Goal: Transaction & Acquisition: Purchase product/service

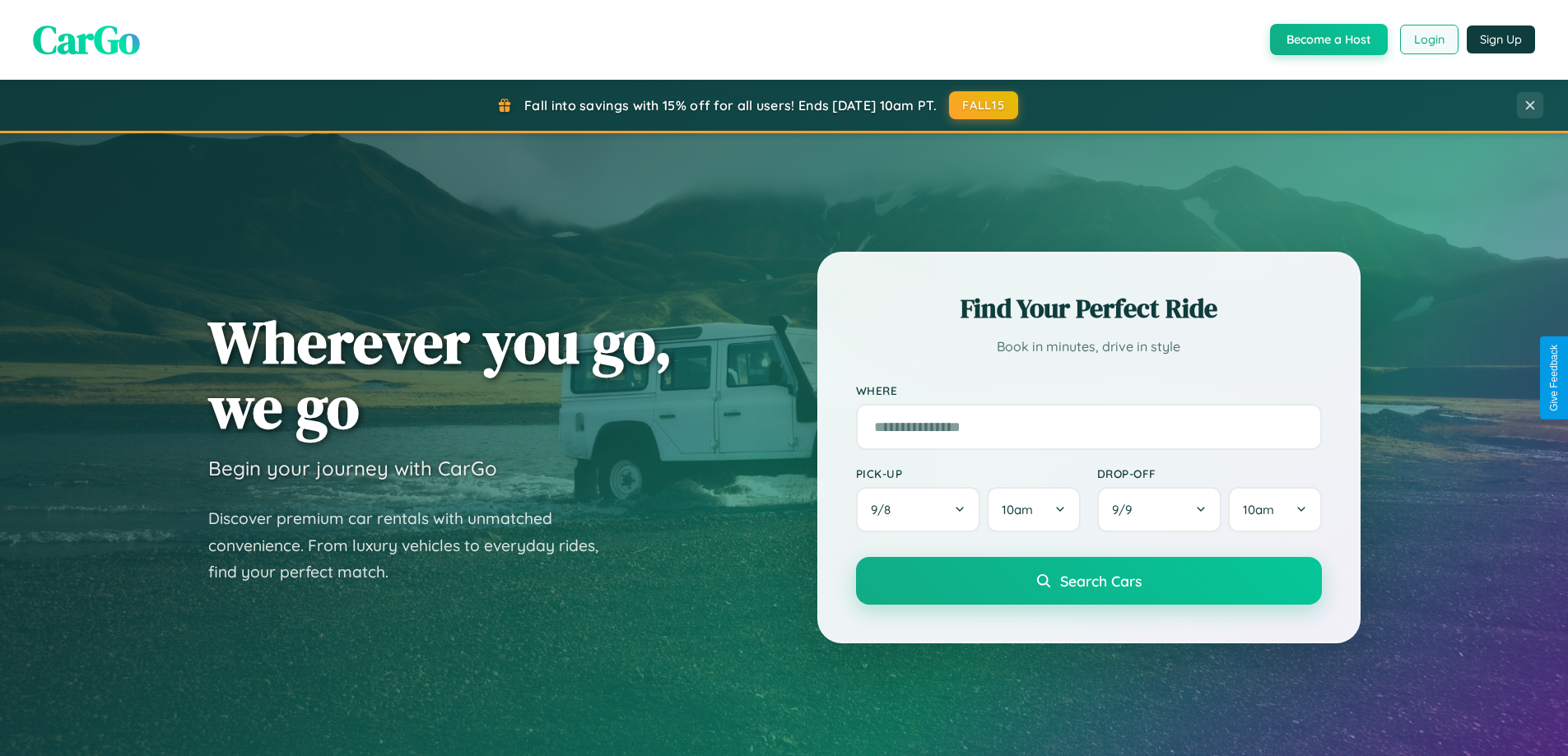
click at [1428, 39] on button "Login" at bounding box center [1429, 39] width 58 height 30
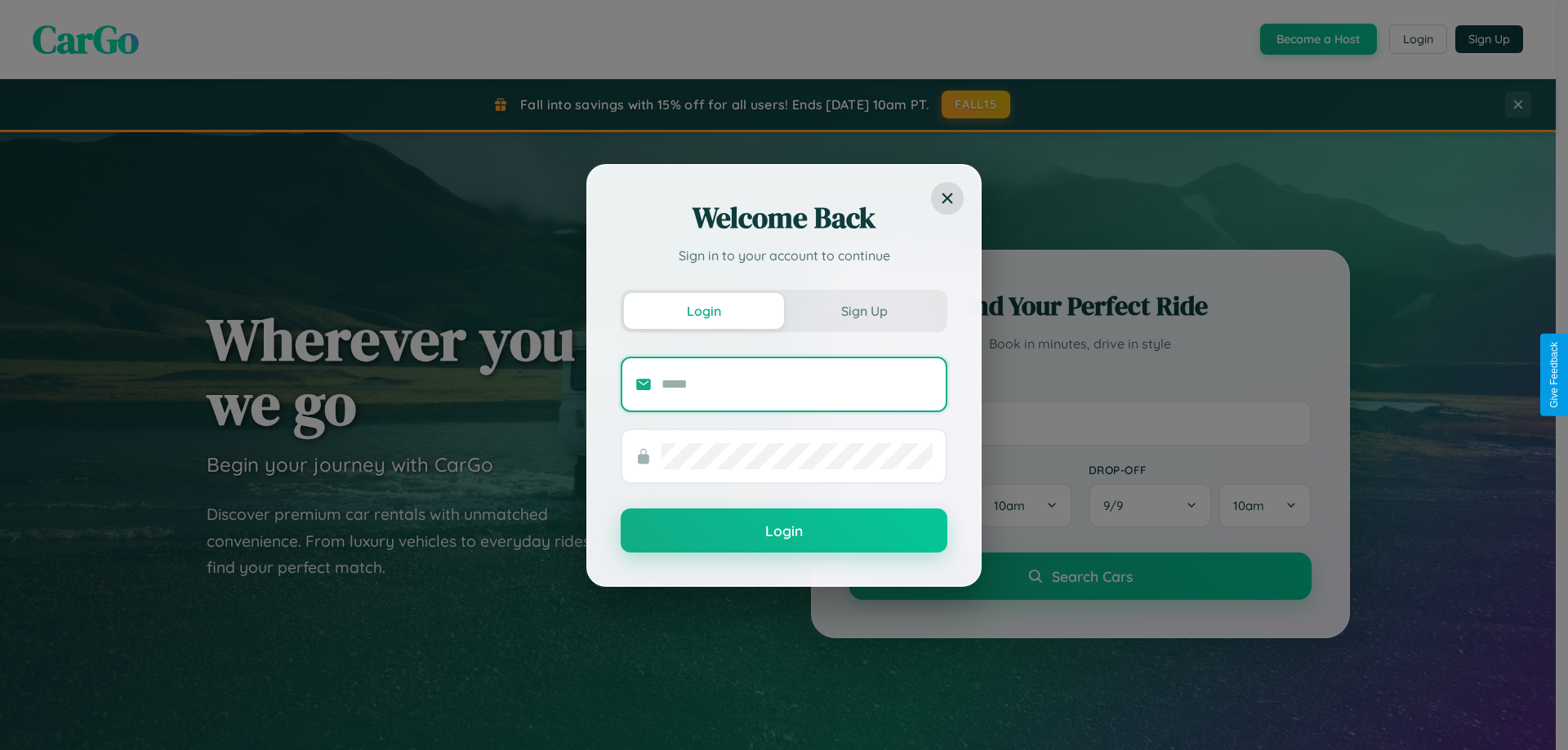
click at [797, 384] on input "text" at bounding box center [797, 384] width 271 height 26
type input "**********"
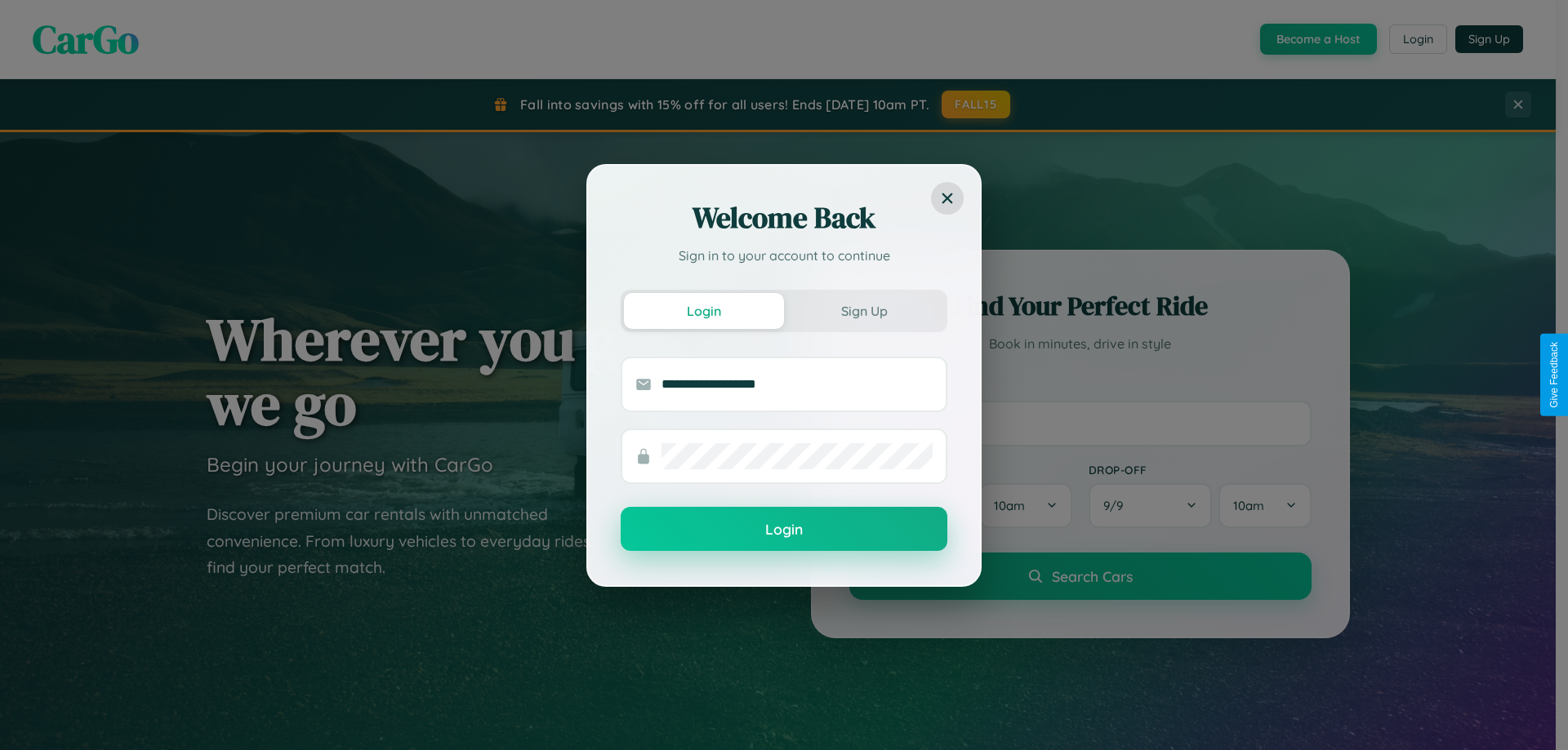
click at [784, 530] on button "Login" at bounding box center [784, 529] width 327 height 44
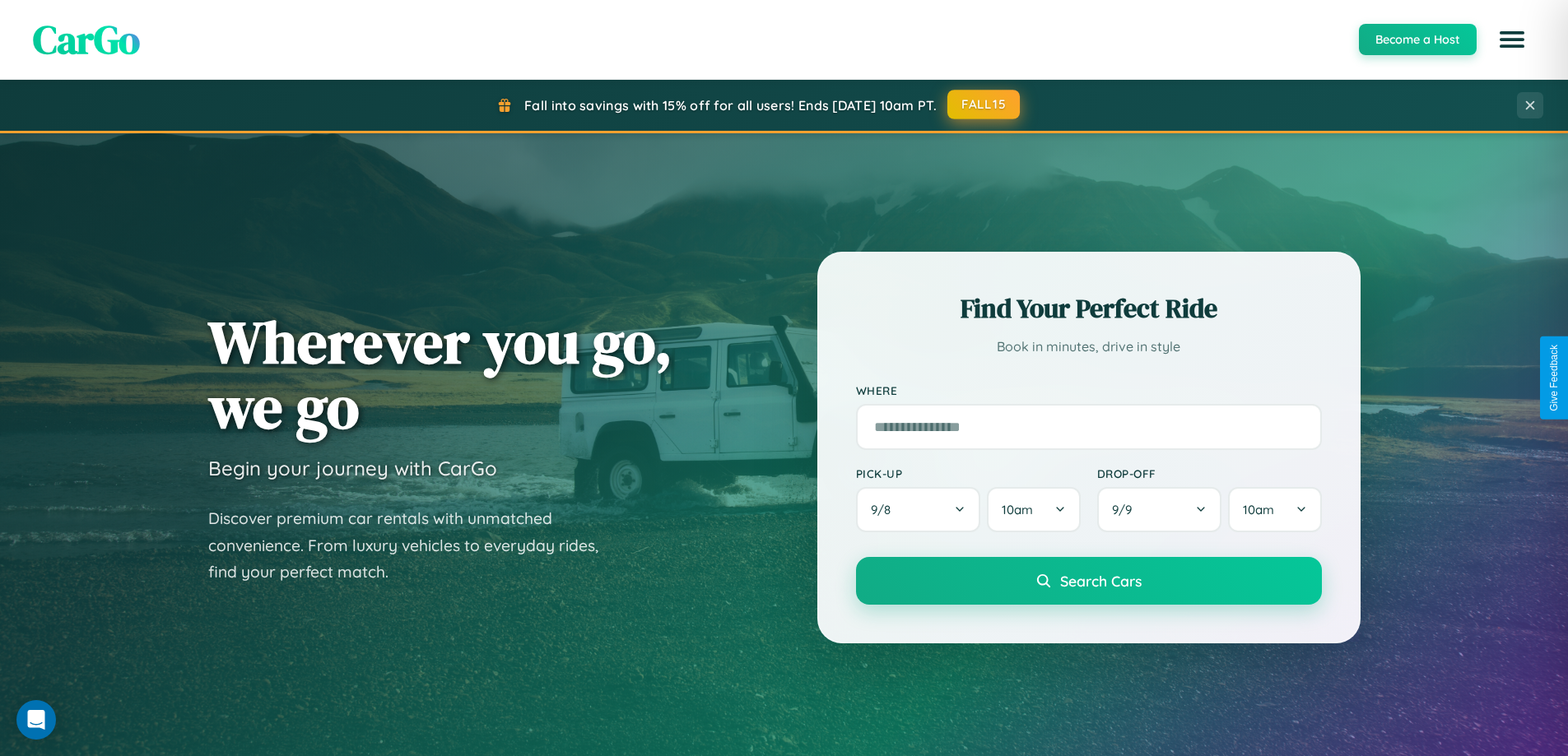
click at [985, 105] on button "FALL15" at bounding box center [983, 104] width 73 height 30
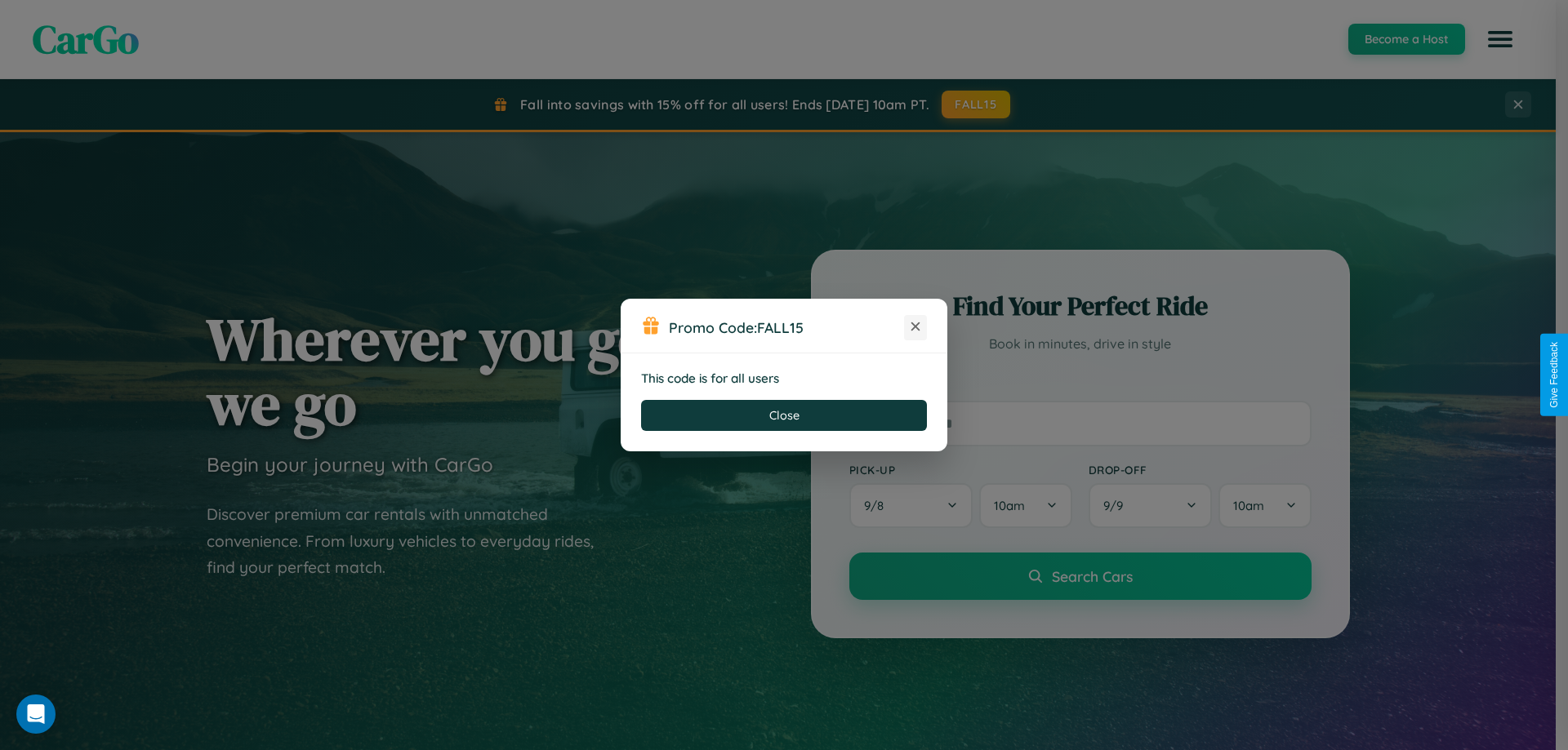
click at [916, 327] on icon at bounding box center [915, 326] width 16 height 16
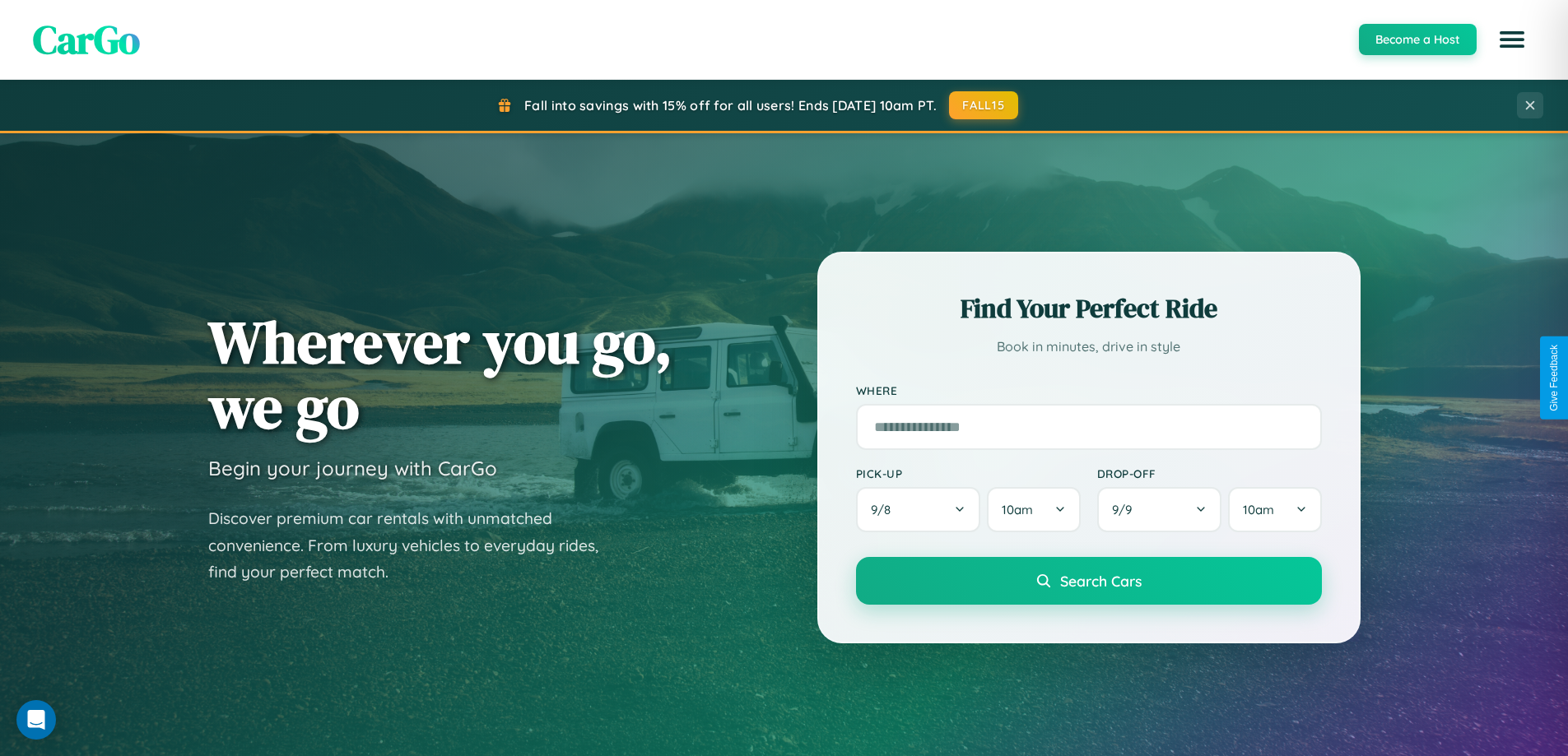
scroll to position [1133, 0]
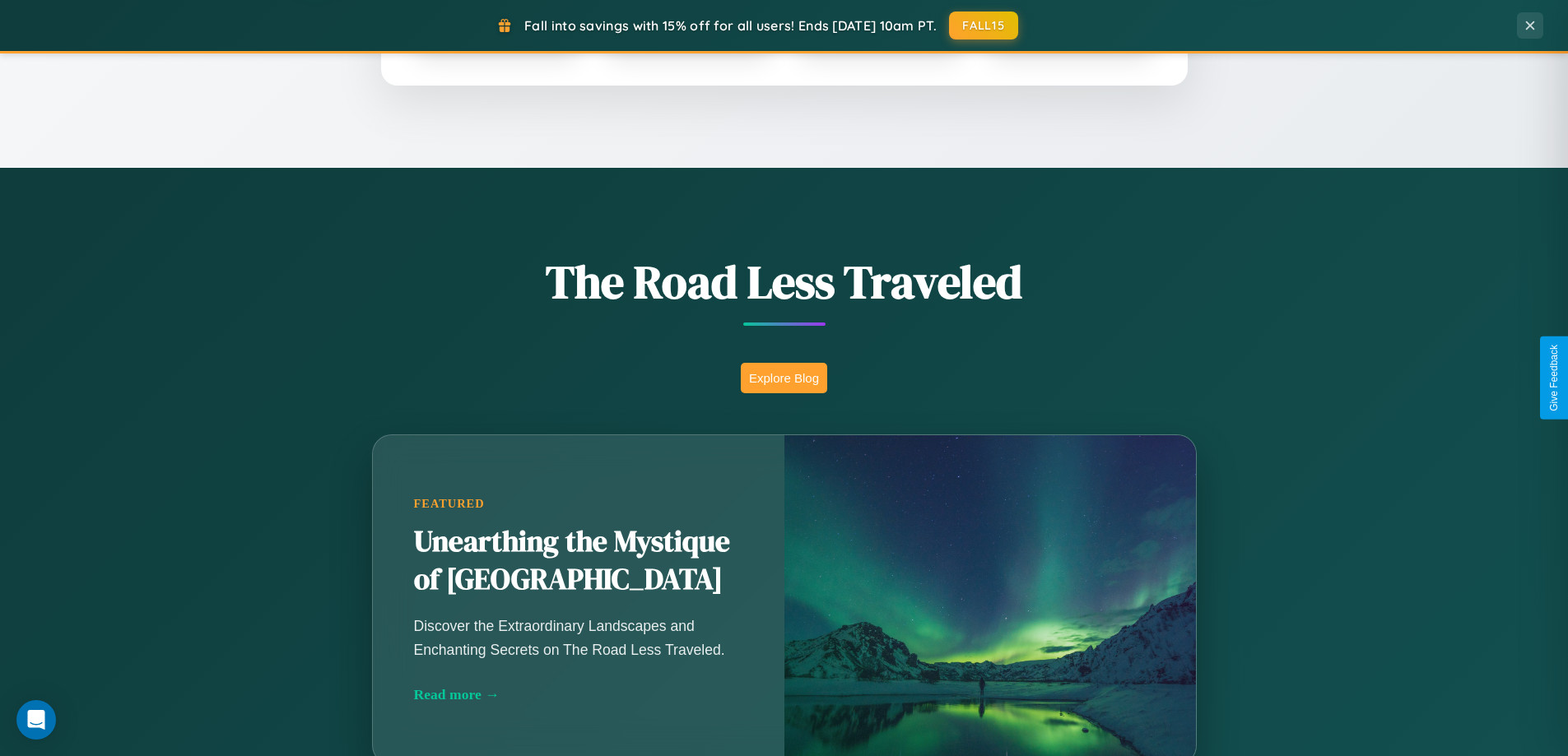
click at [784, 378] on button "Explore Blog" at bounding box center [784, 378] width 86 height 31
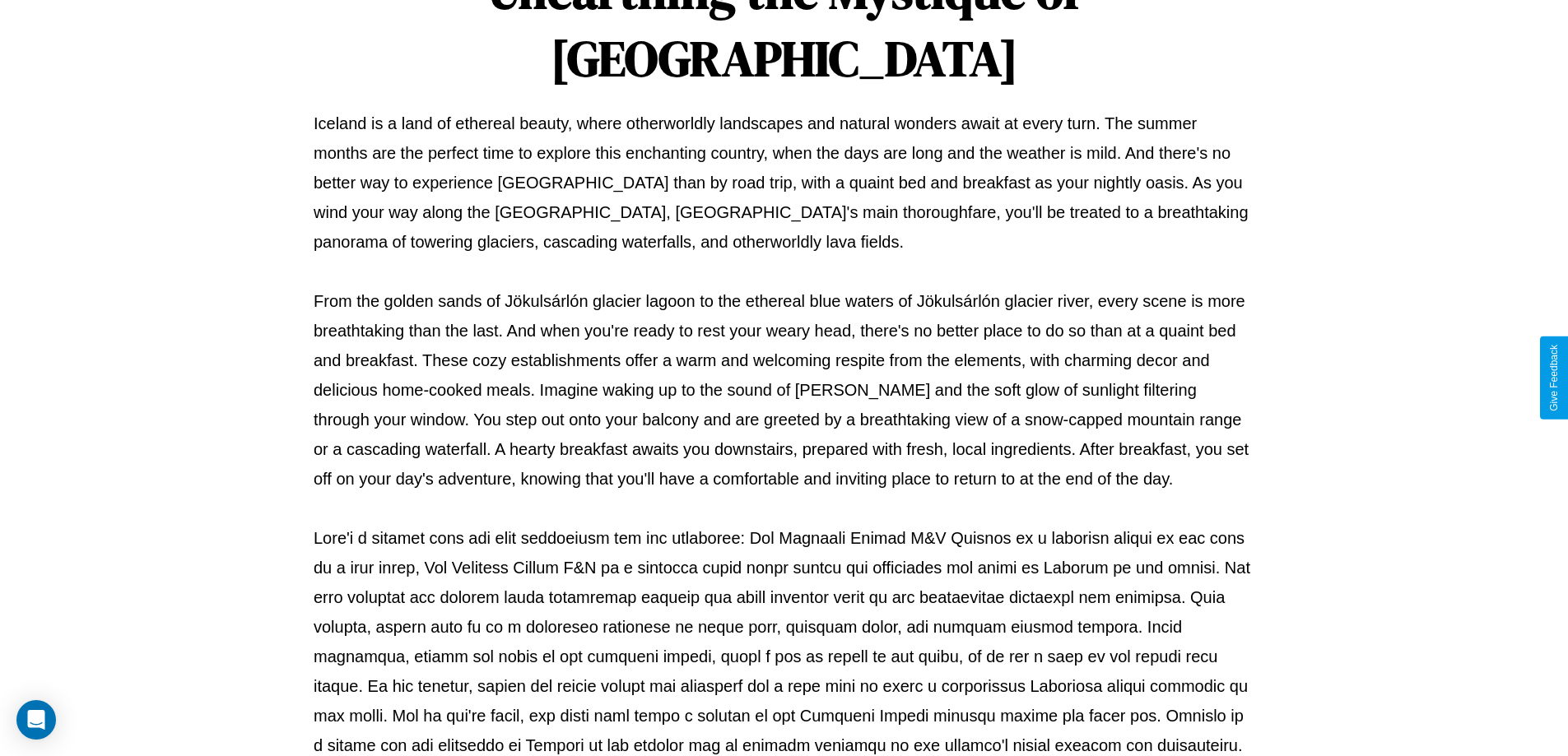
scroll to position [533, 0]
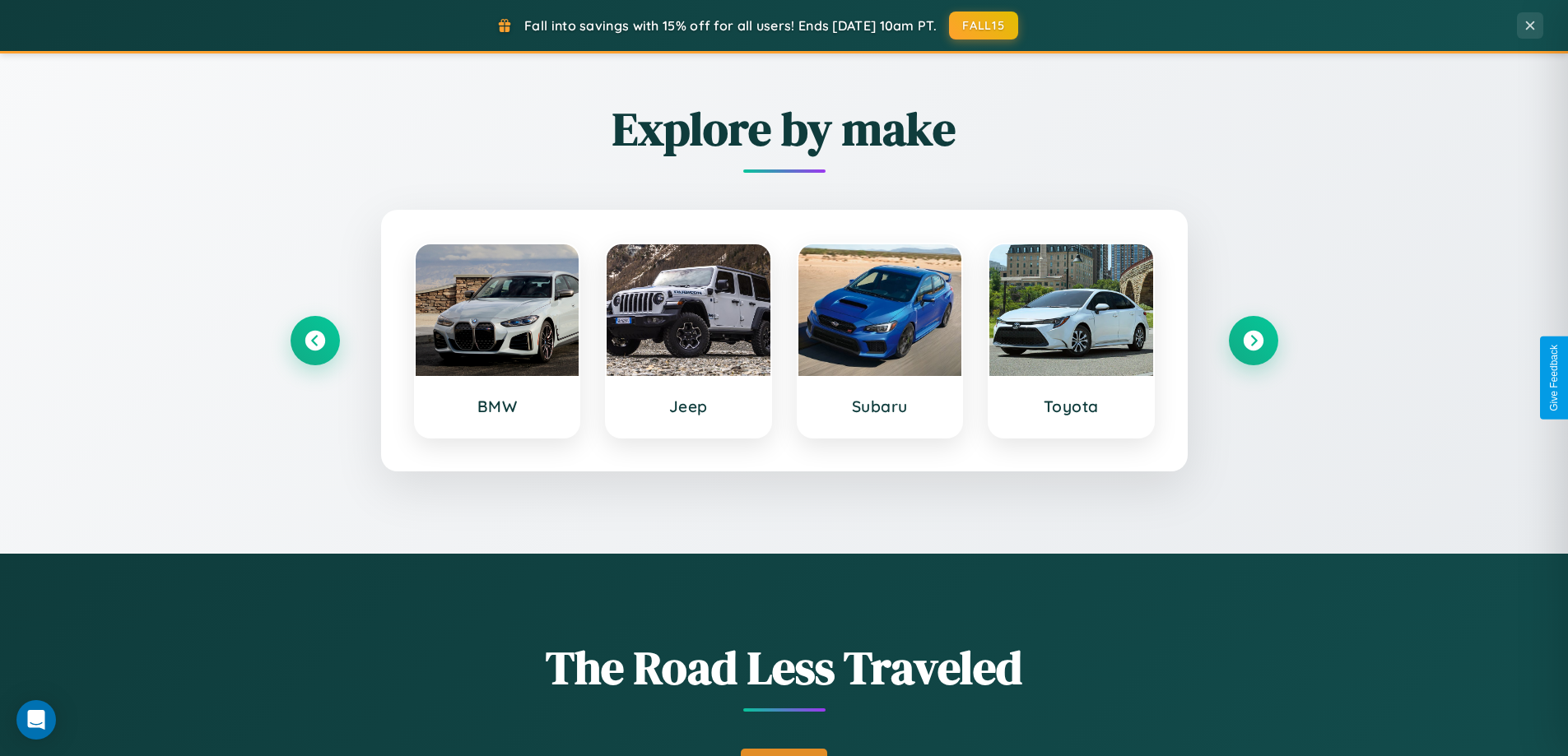
scroll to position [710, 0]
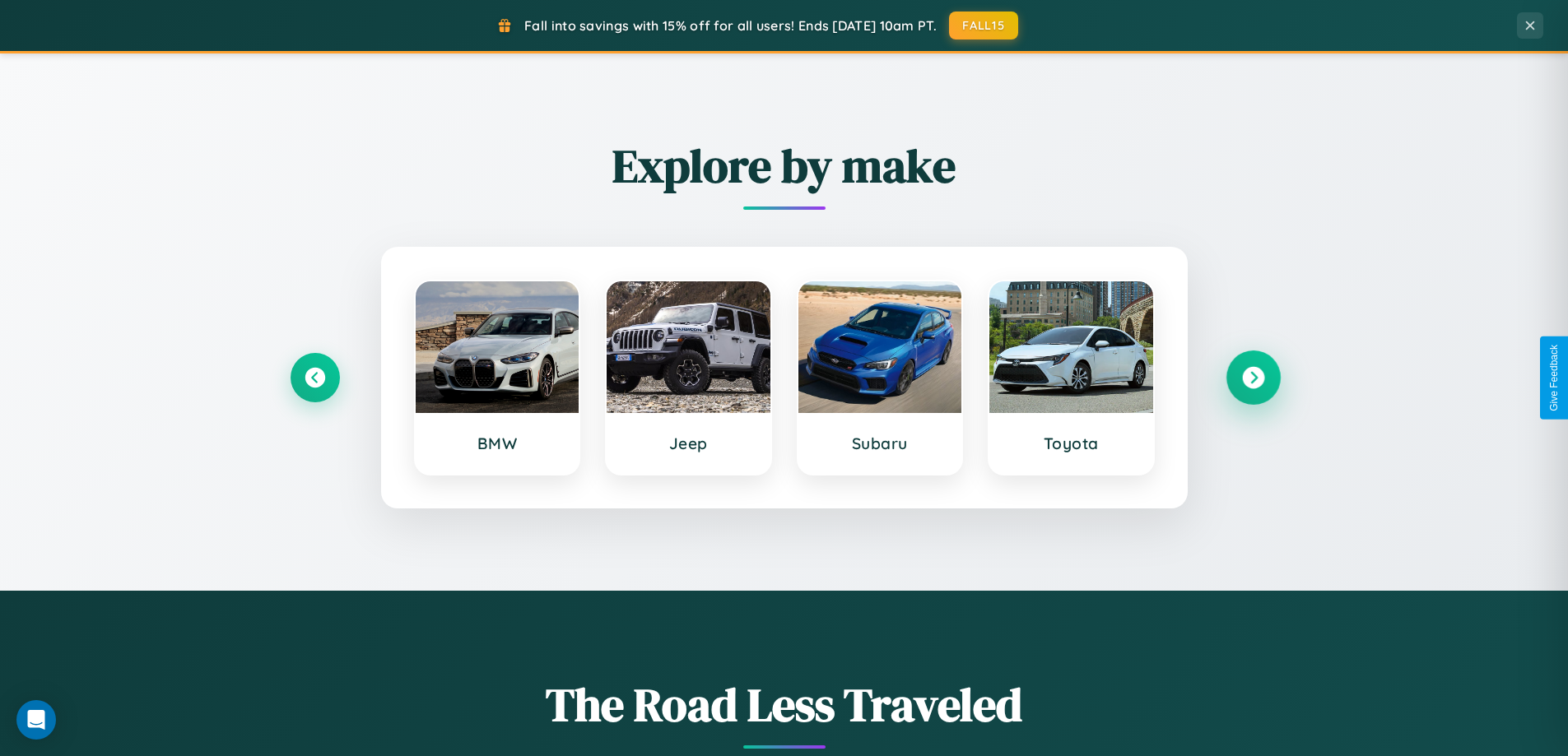
click at [1253, 378] on icon at bounding box center [1254, 378] width 22 height 22
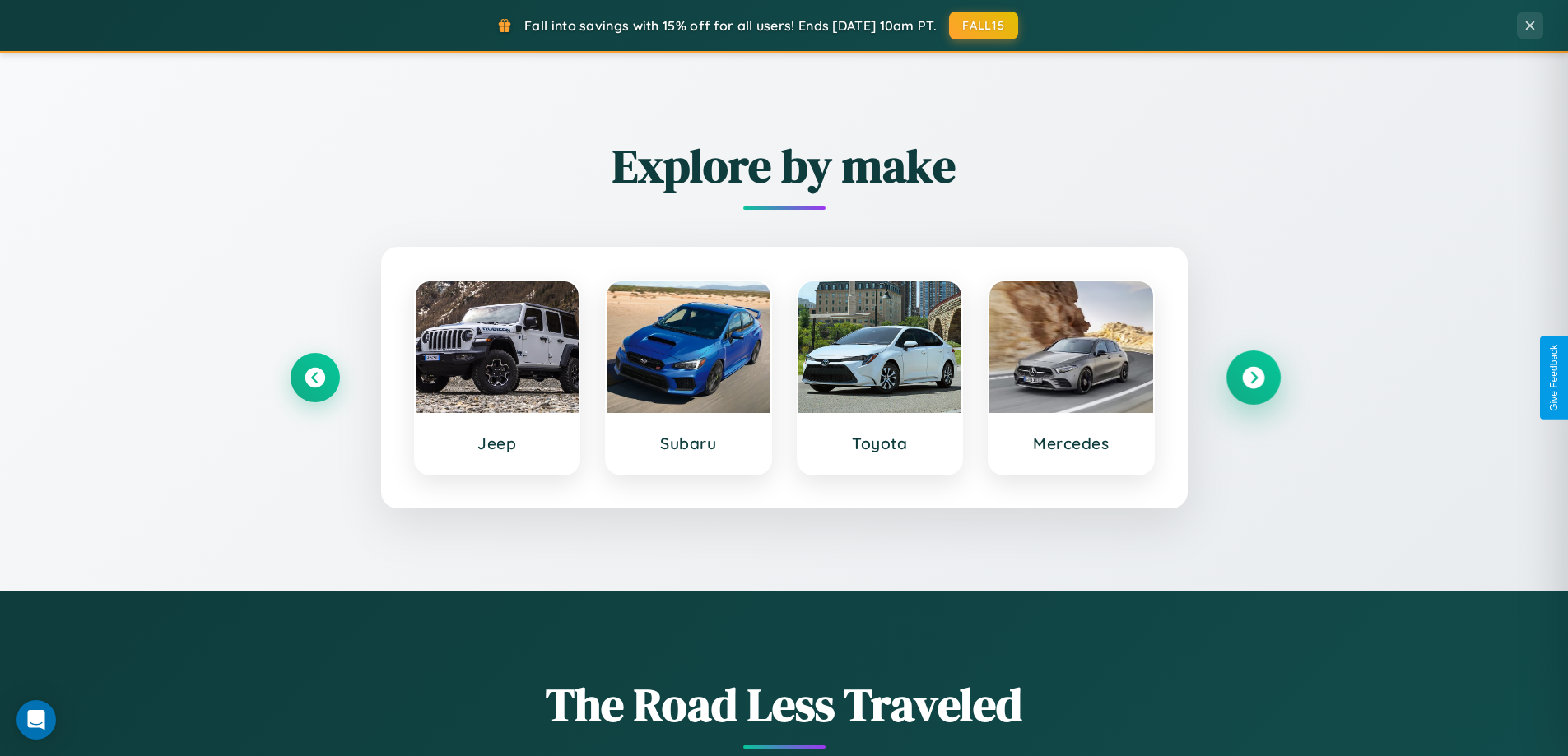
click at [1253, 378] on icon at bounding box center [1254, 378] width 22 height 22
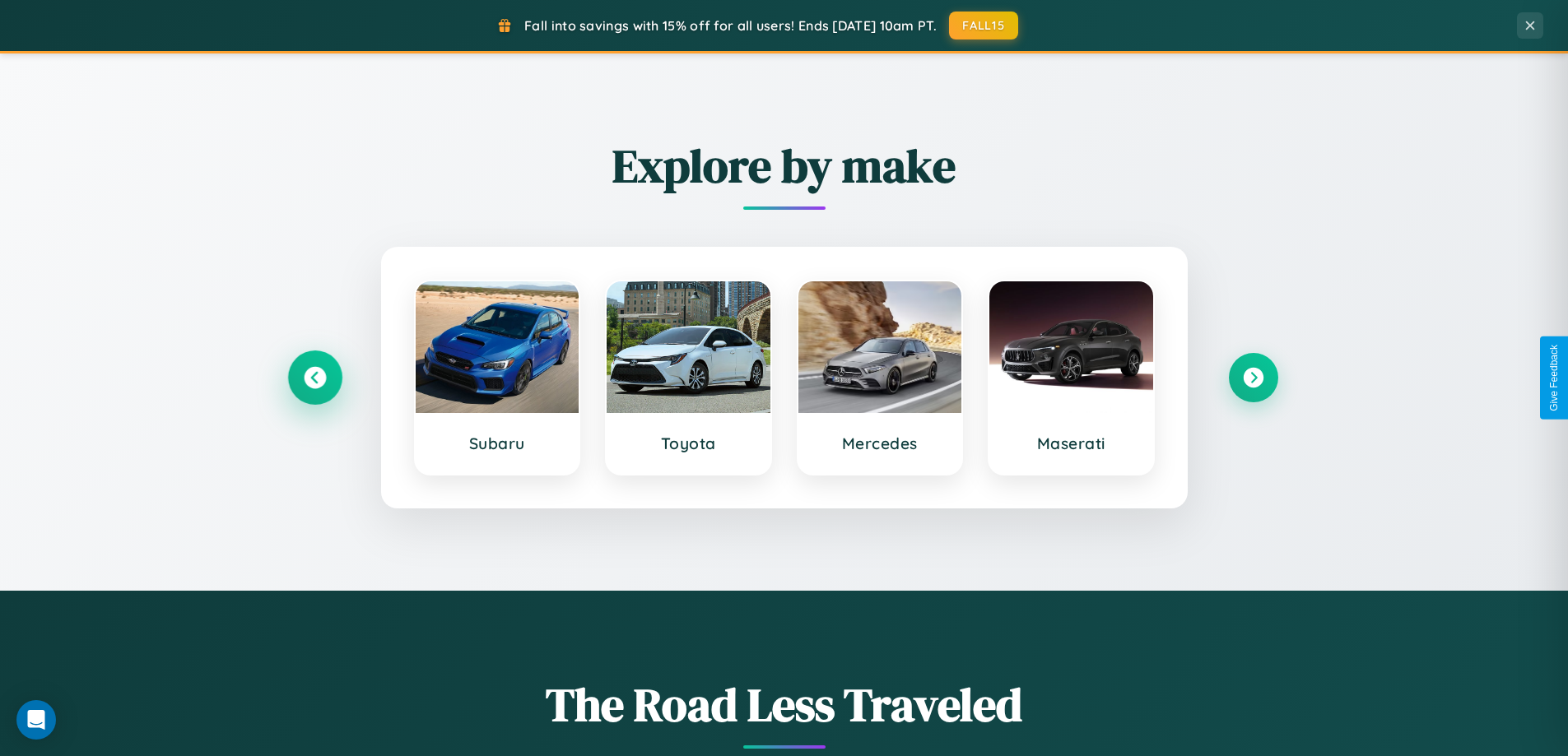
click at [314, 378] on icon at bounding box center [315, 378] width 22 height 22
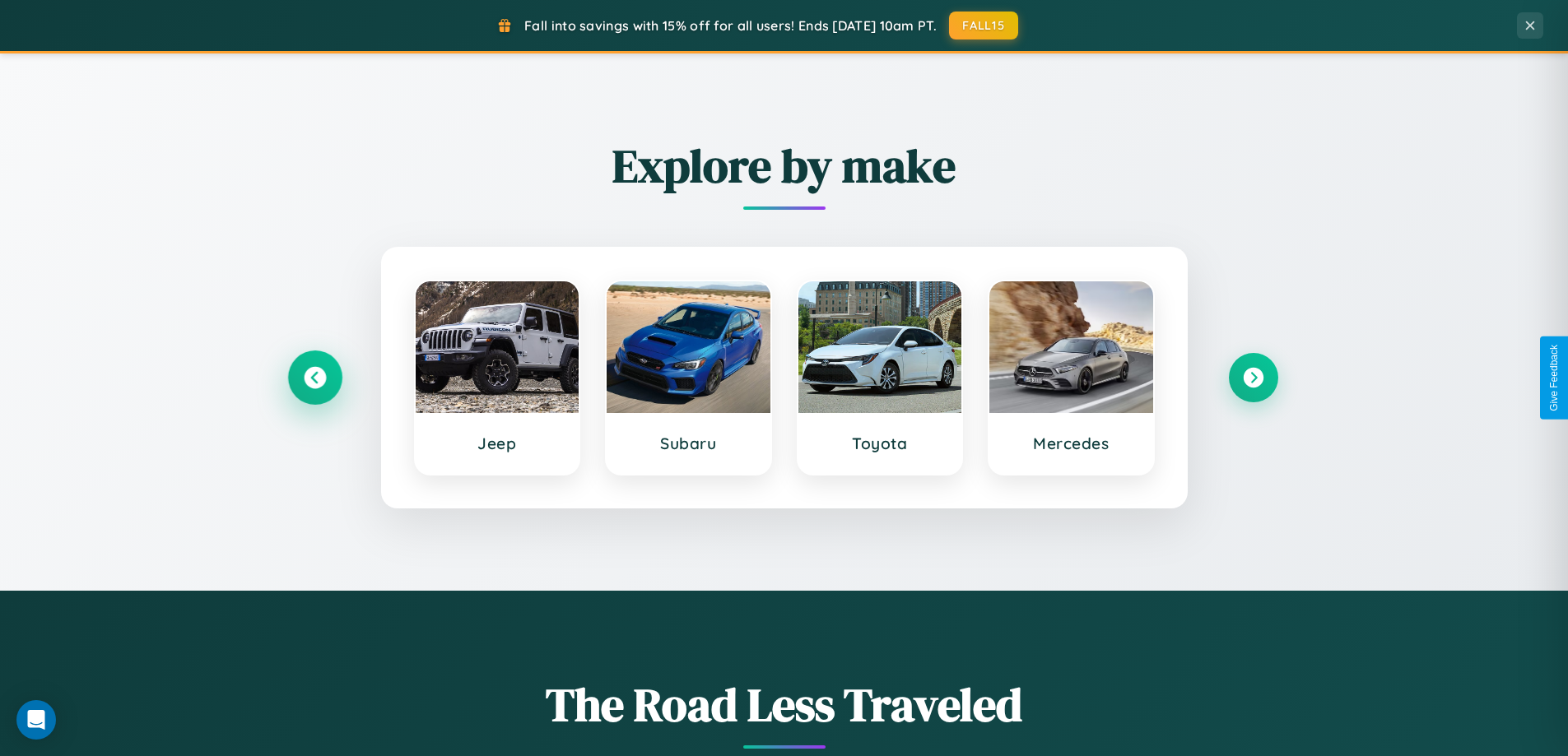
click at [314, 378] on icon at bounding box center [315, 378] width 22 height 22
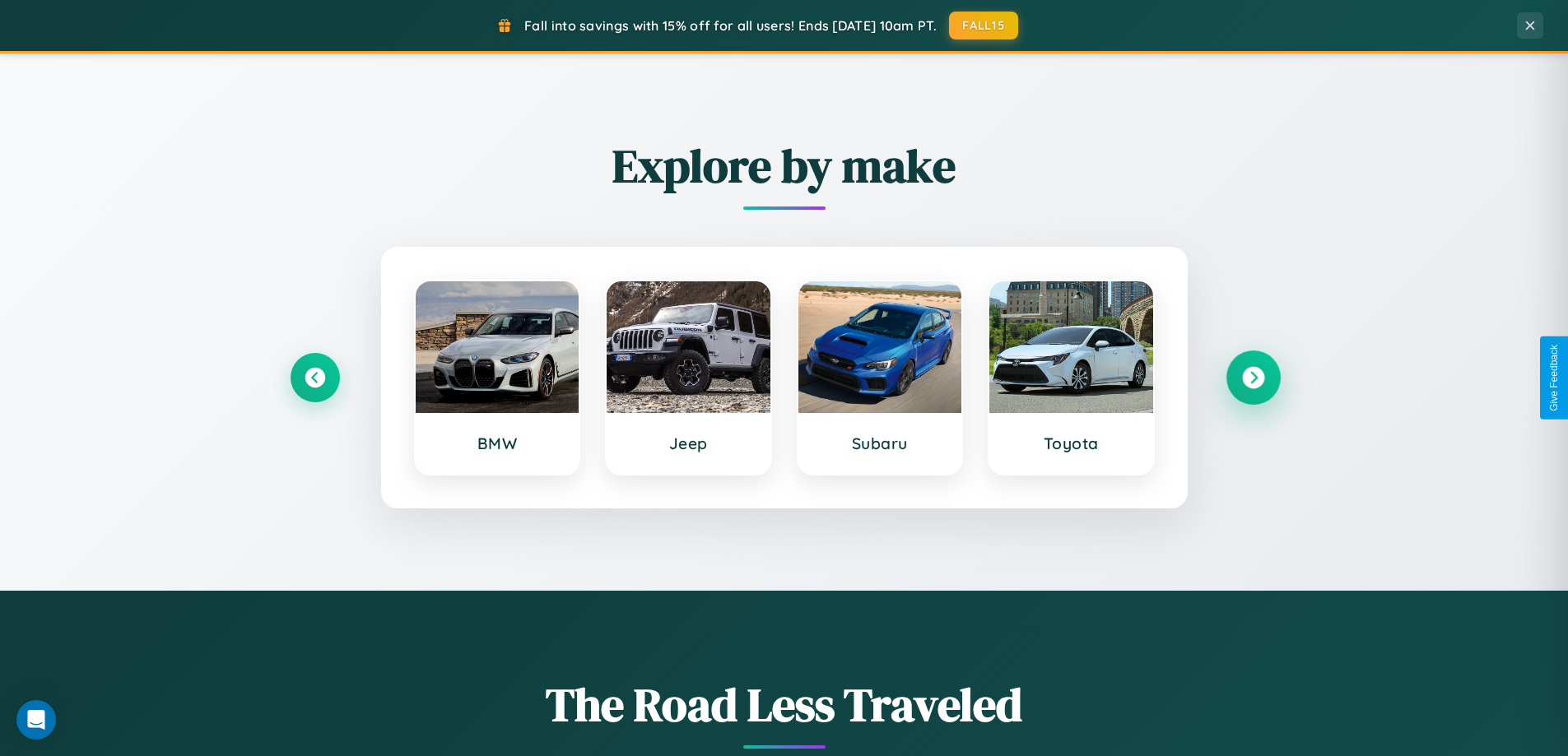
click at [1253, 378] on icon at bounding box center [1254, 378] width 22 height 22
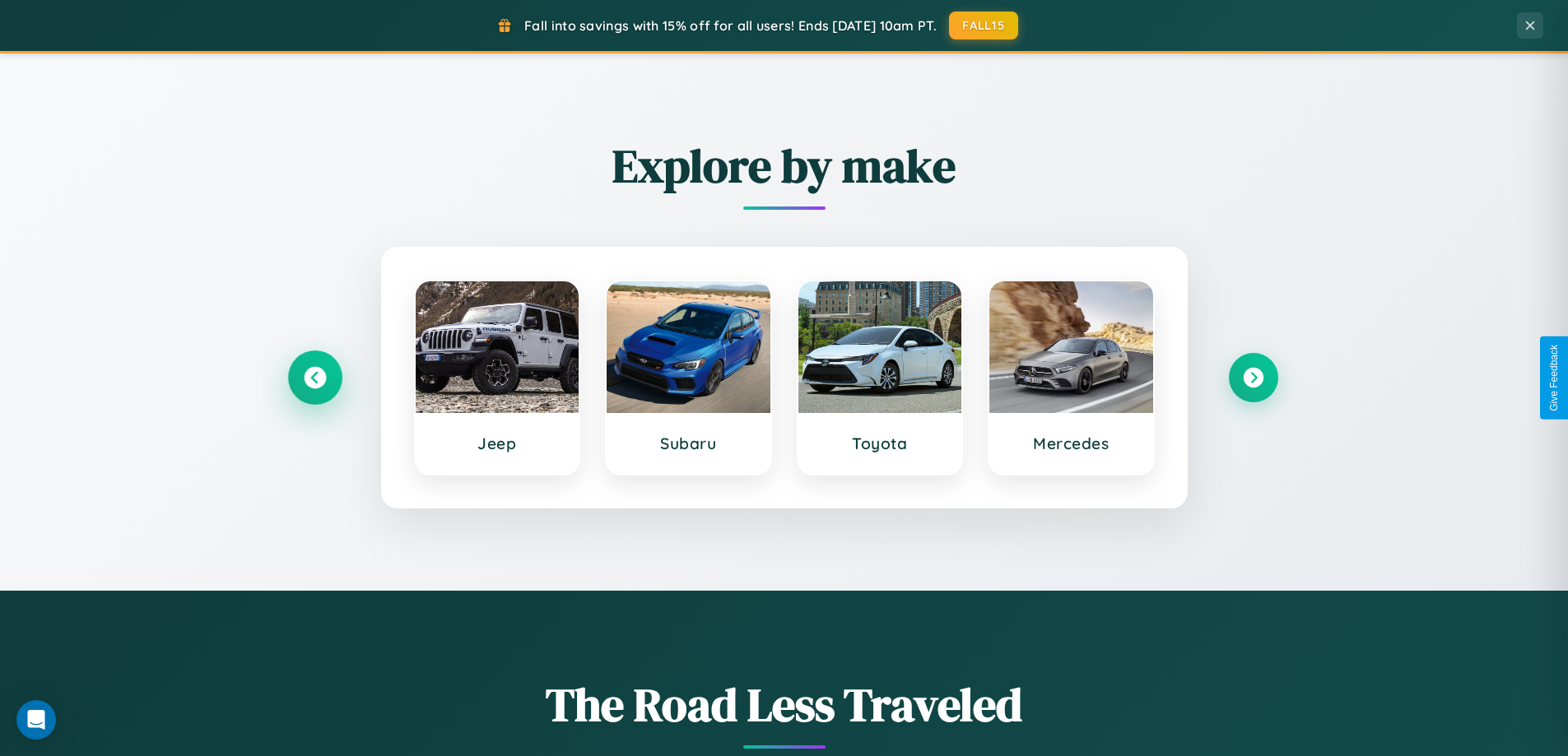
click at [314, 378] on icon at bounding box center [315, 378] width 22 height 22
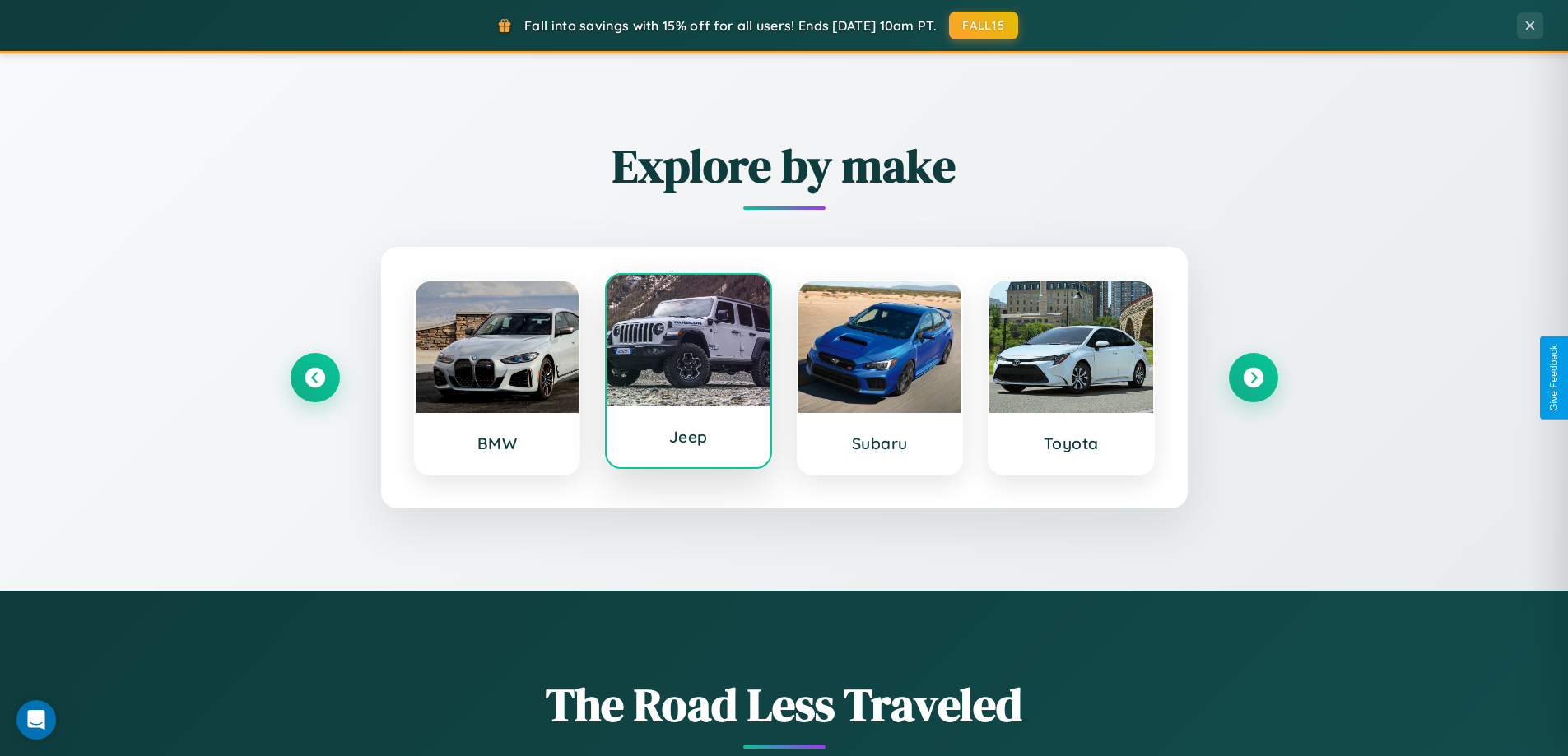
click at [689, 375] on div at bounding box center [688, 341] width 164 height 132
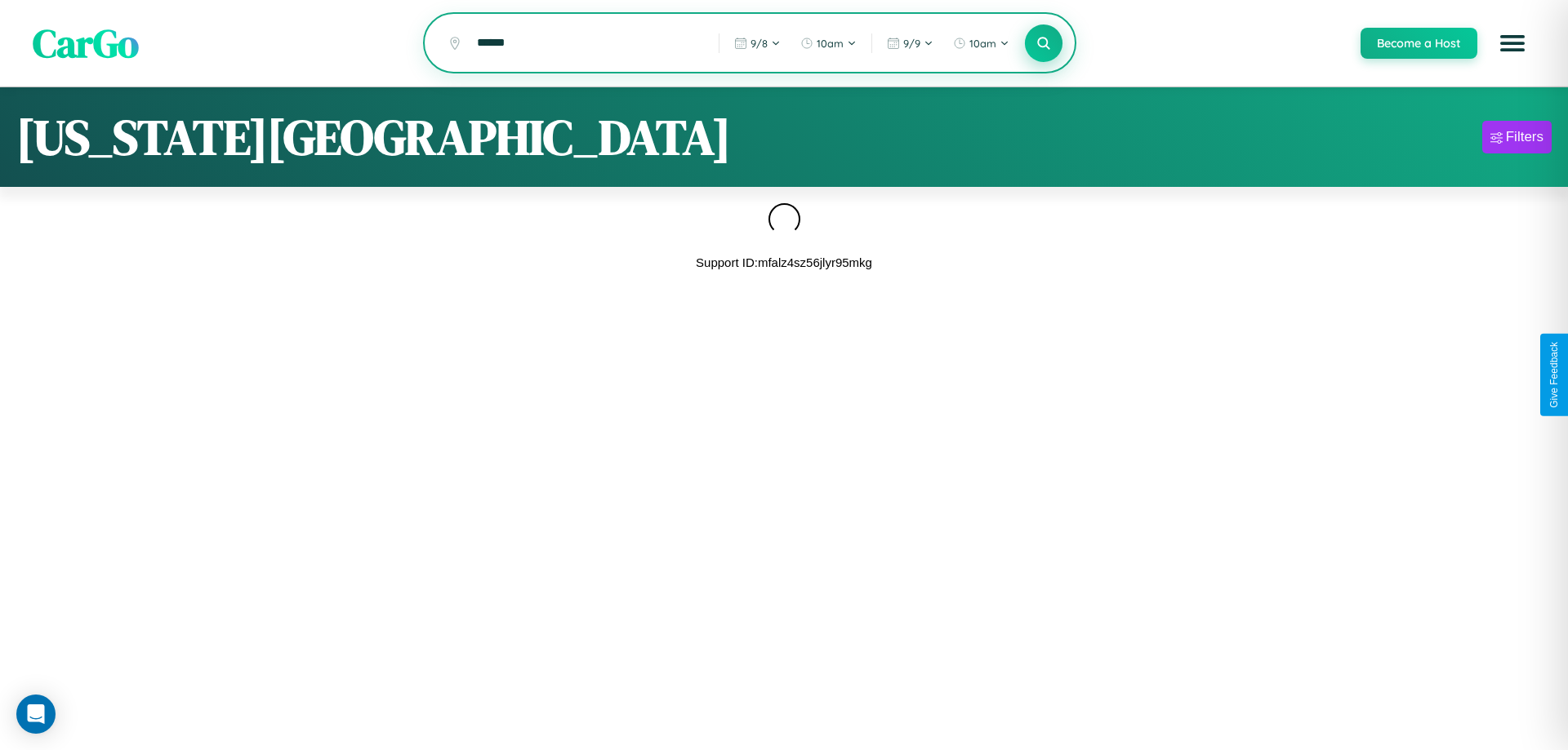
click at [1043, 44] on icon at bounding box center [1043, 42] width 15 height 15
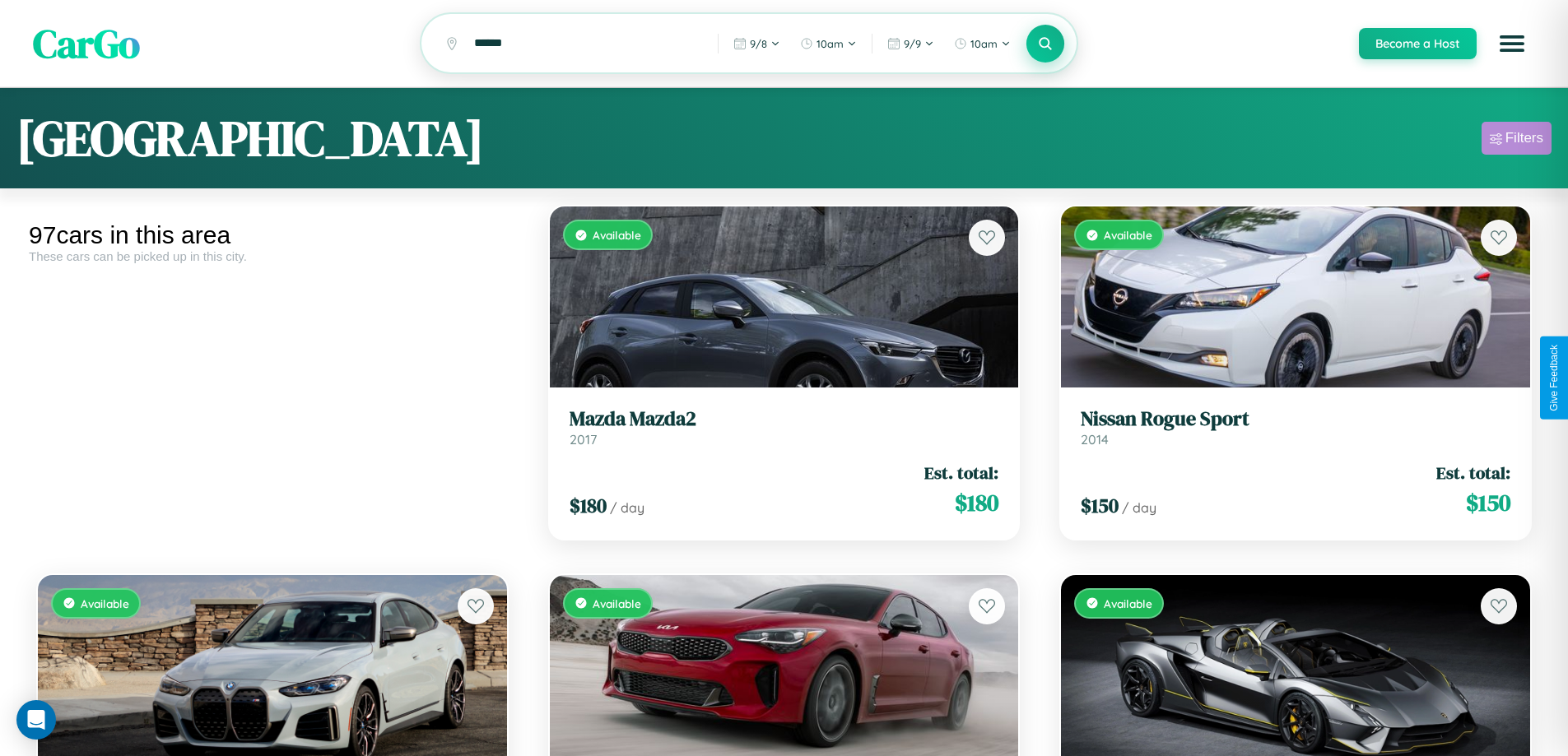
click at [1517, 140] on div "Filters" at bounding box center [1524, 138] width 38 height 16
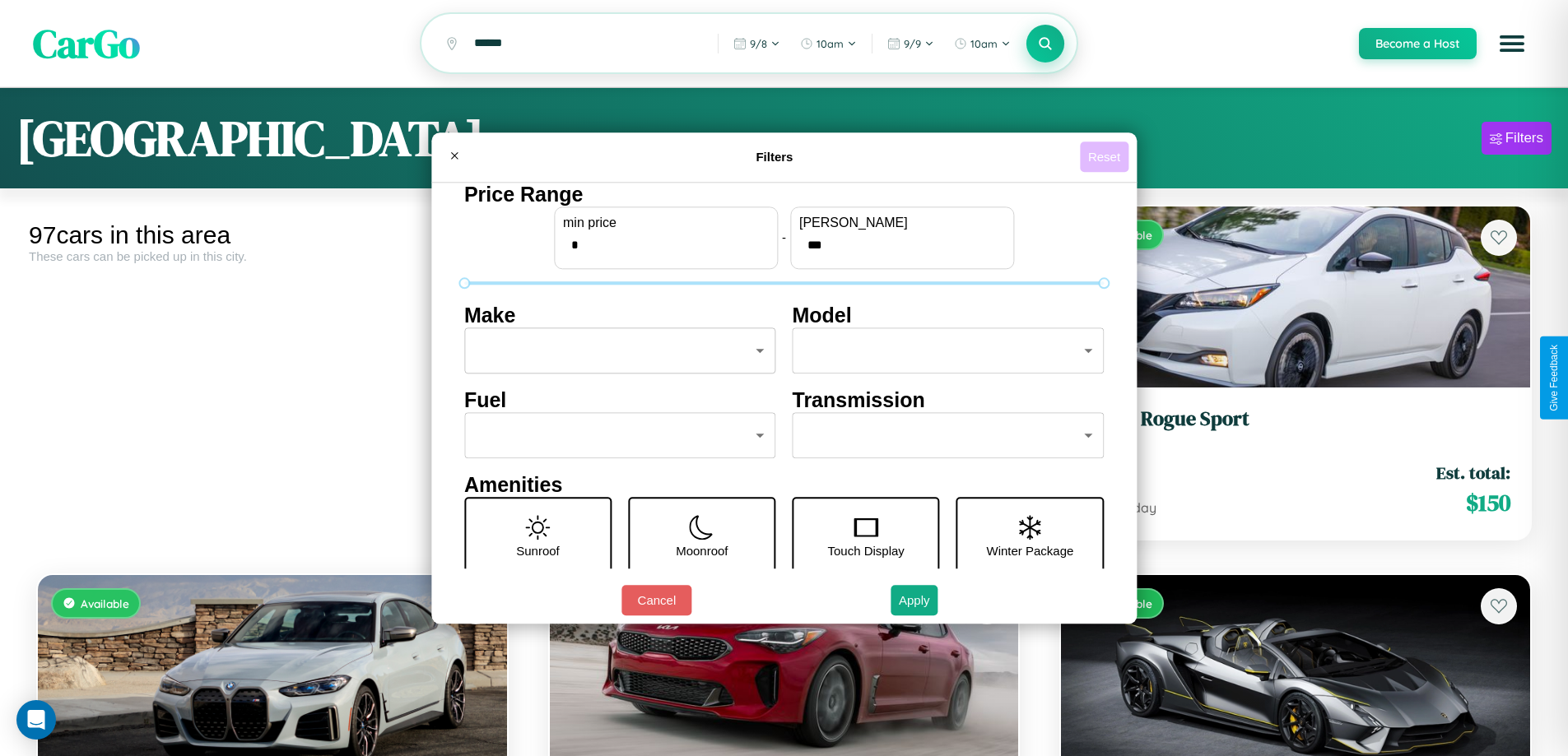
click at [1106, 157] on button "Reset" at bounding box center [1104, 157] width 49 height 31
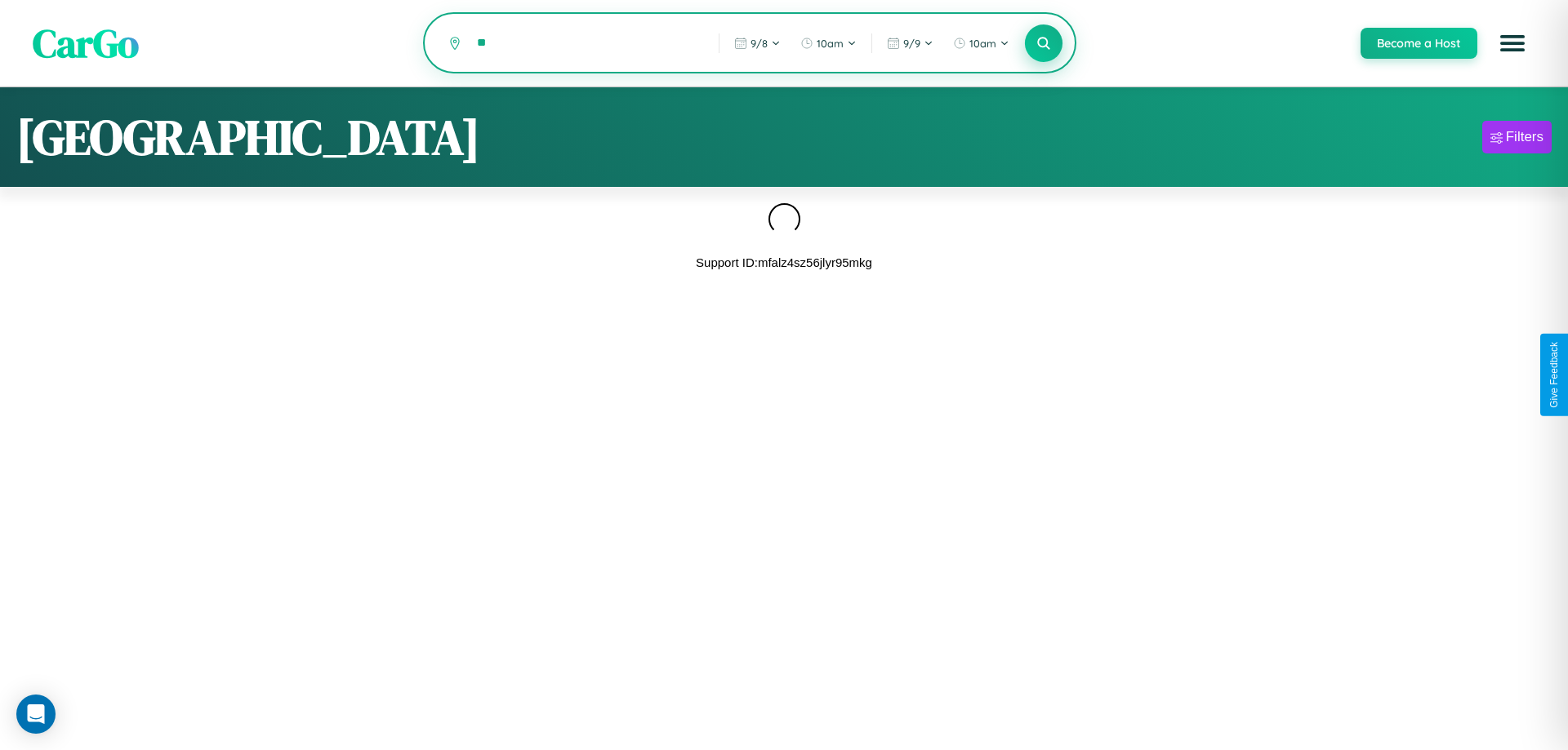
type input "*"
type input "******"
click at [1043, 44] on icon at bounding box center [1043, 42] width 15 height 15
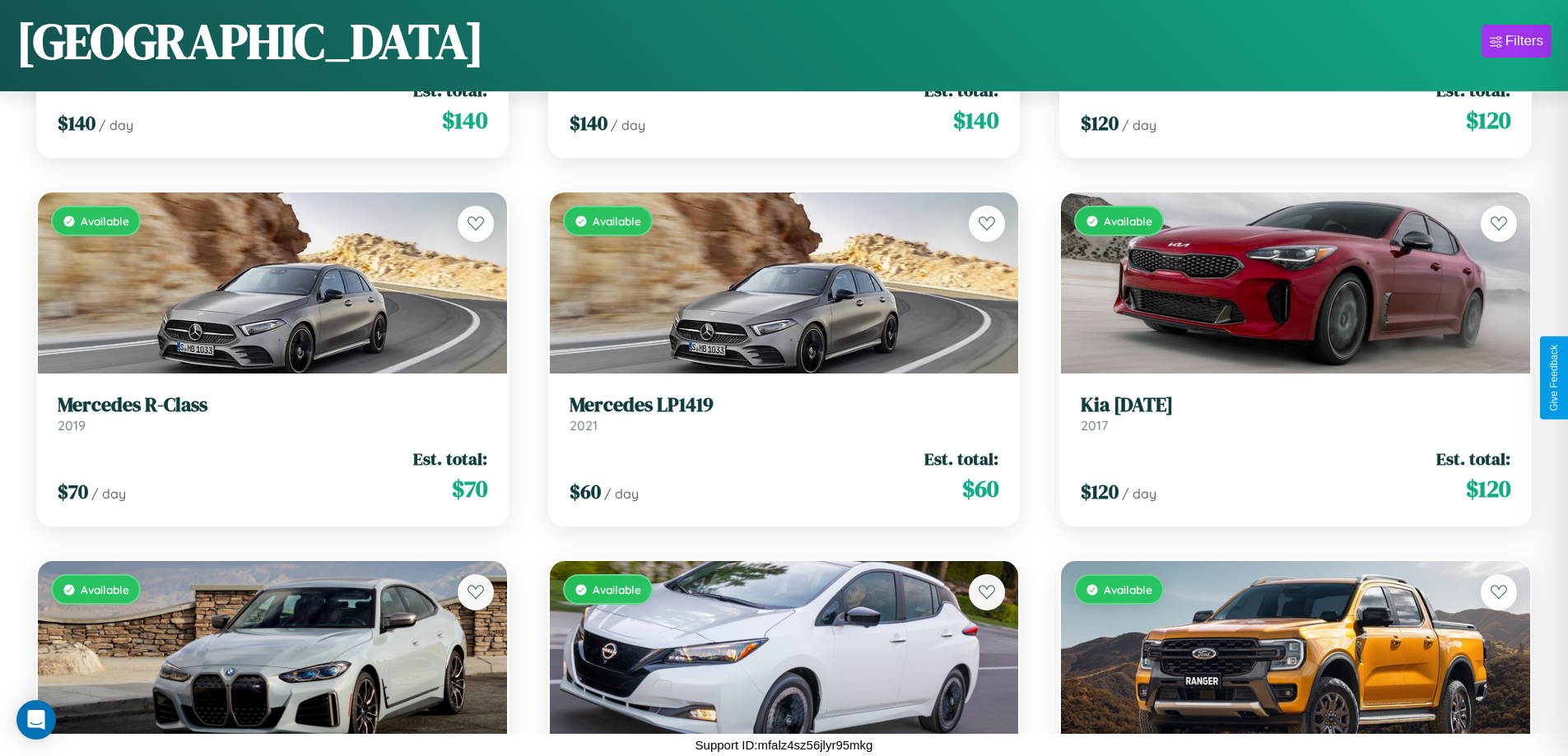
scroll to position [2443, 0]
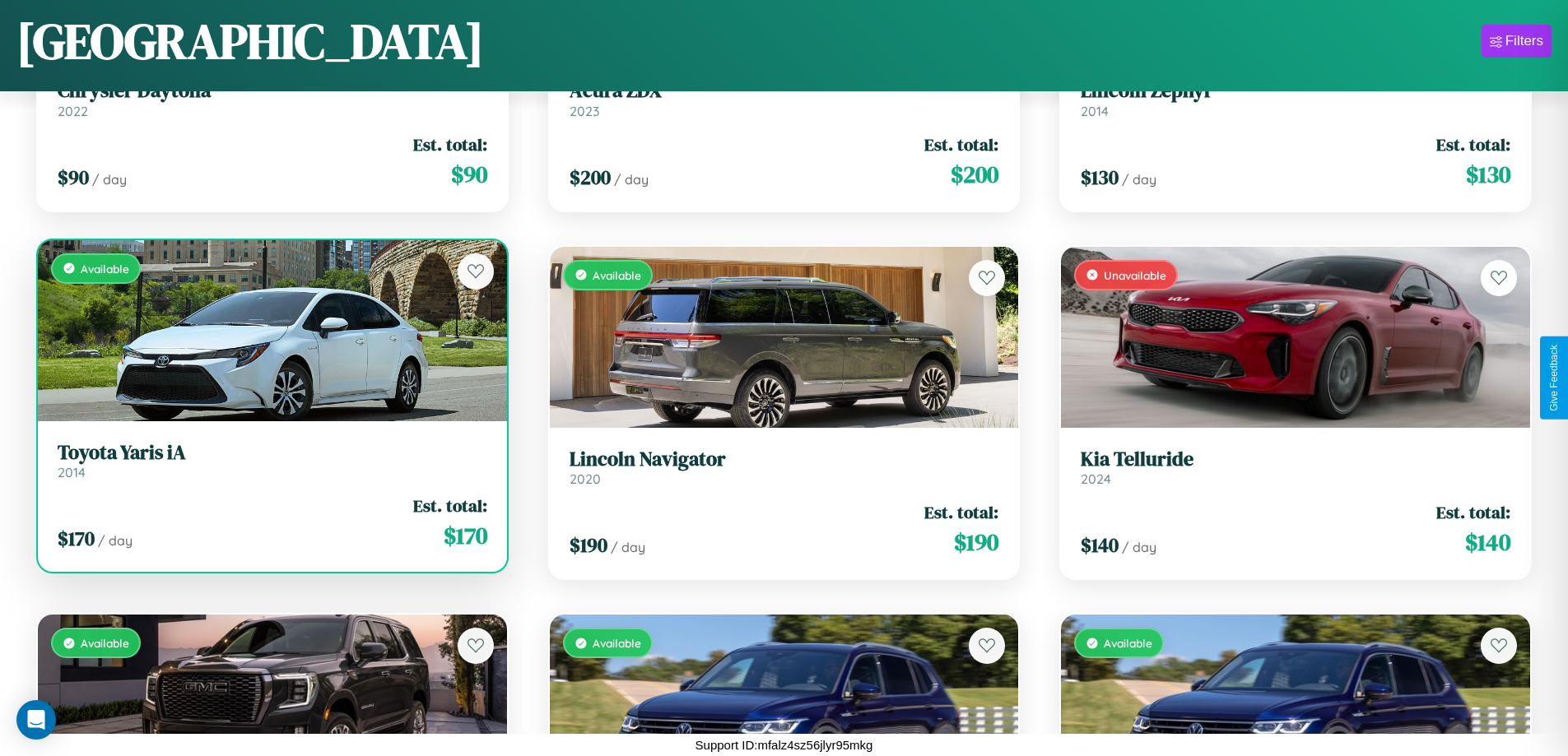
click at [270, 330] on div "Available" at bounding box center [272, 330] width 469 height 181
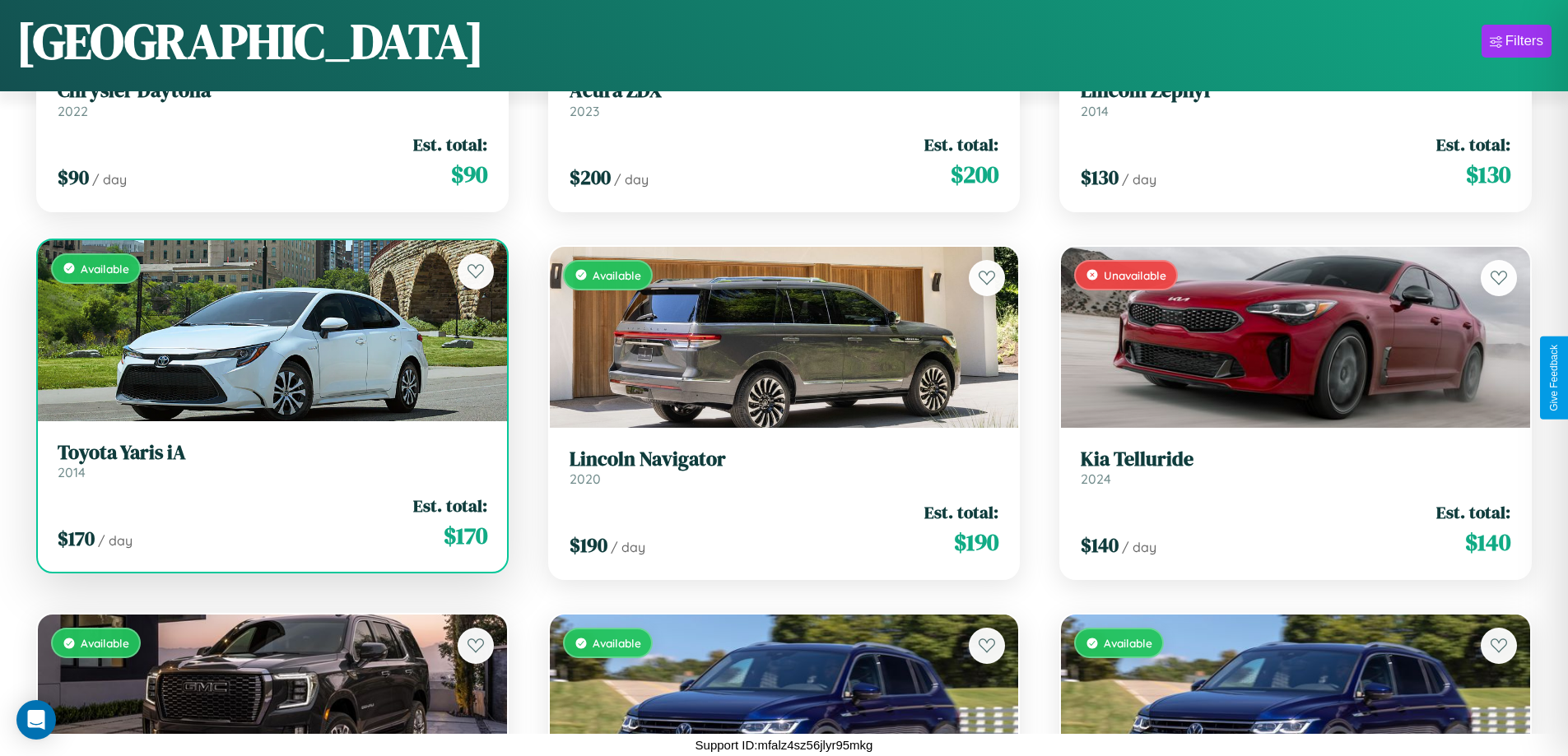
click at [270, 330] on div "Available" at bounding box center [272, 330] width 469 height 181
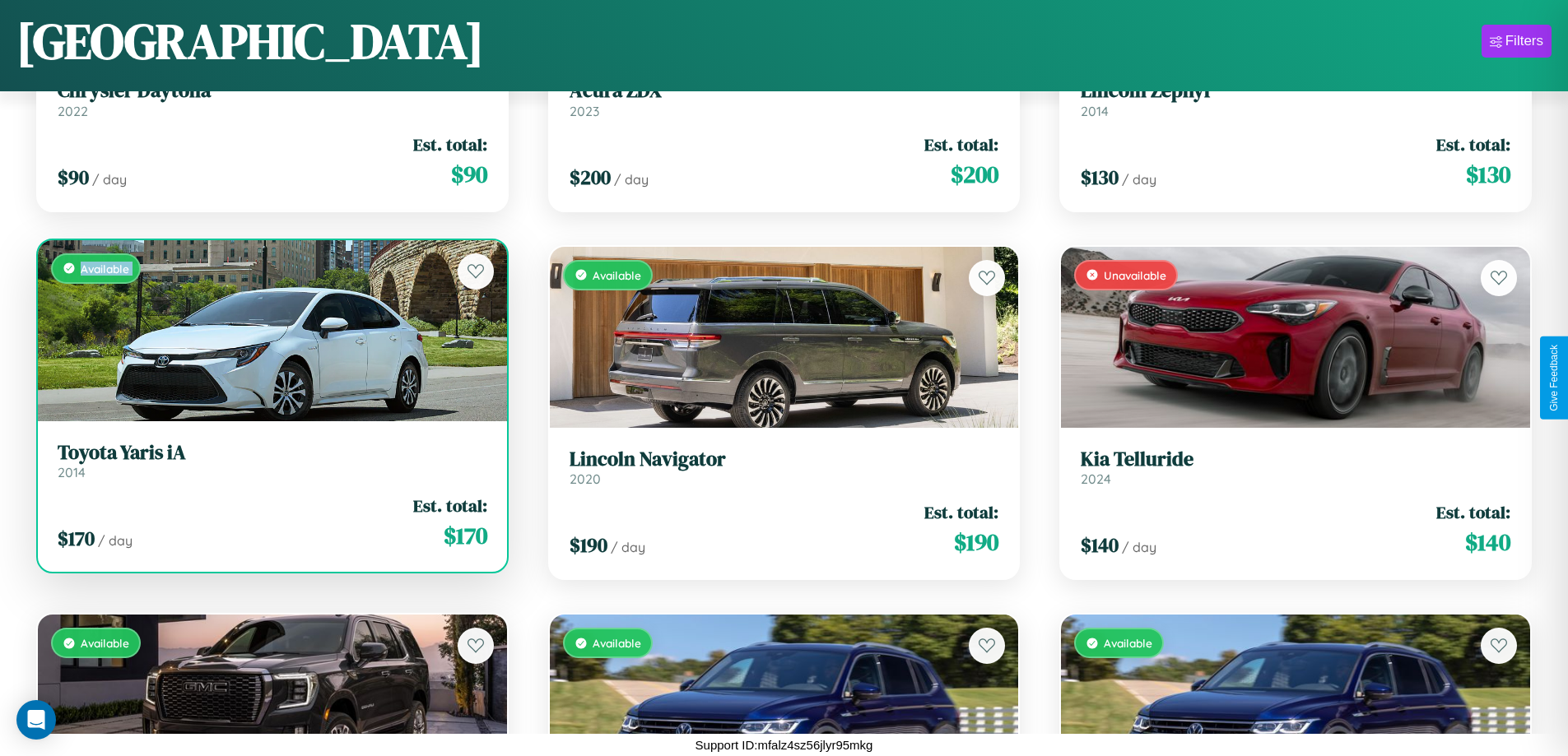
click at [270, 330] on div "Available" at bounding box center [272, 330] width 469 height 181
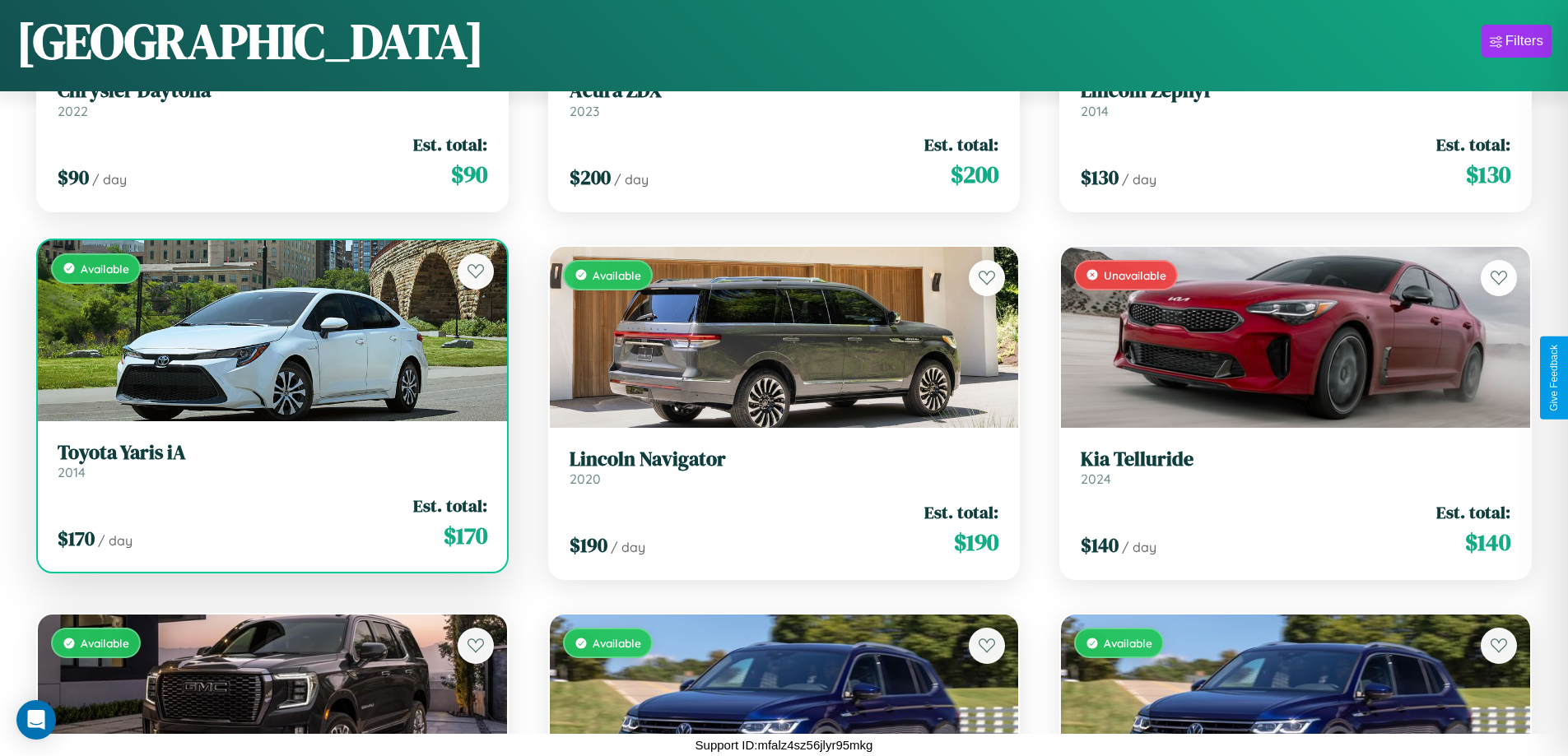
click at [270, 330] on div "Available" at bounding box center [272, 330] width 469 height 181
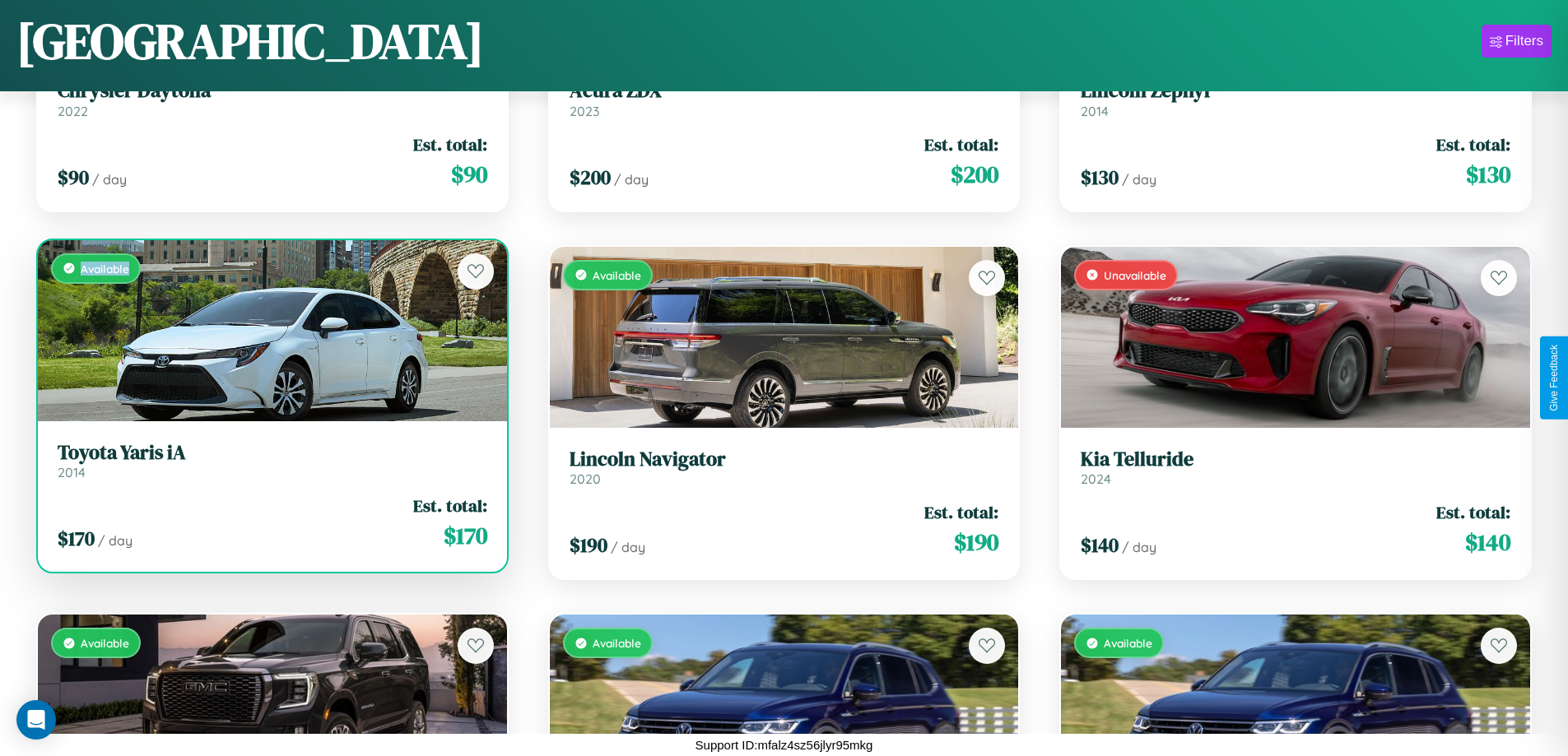
click at [270, 330] on div "Available" at bounding box center [272, 330] width 469 height 181
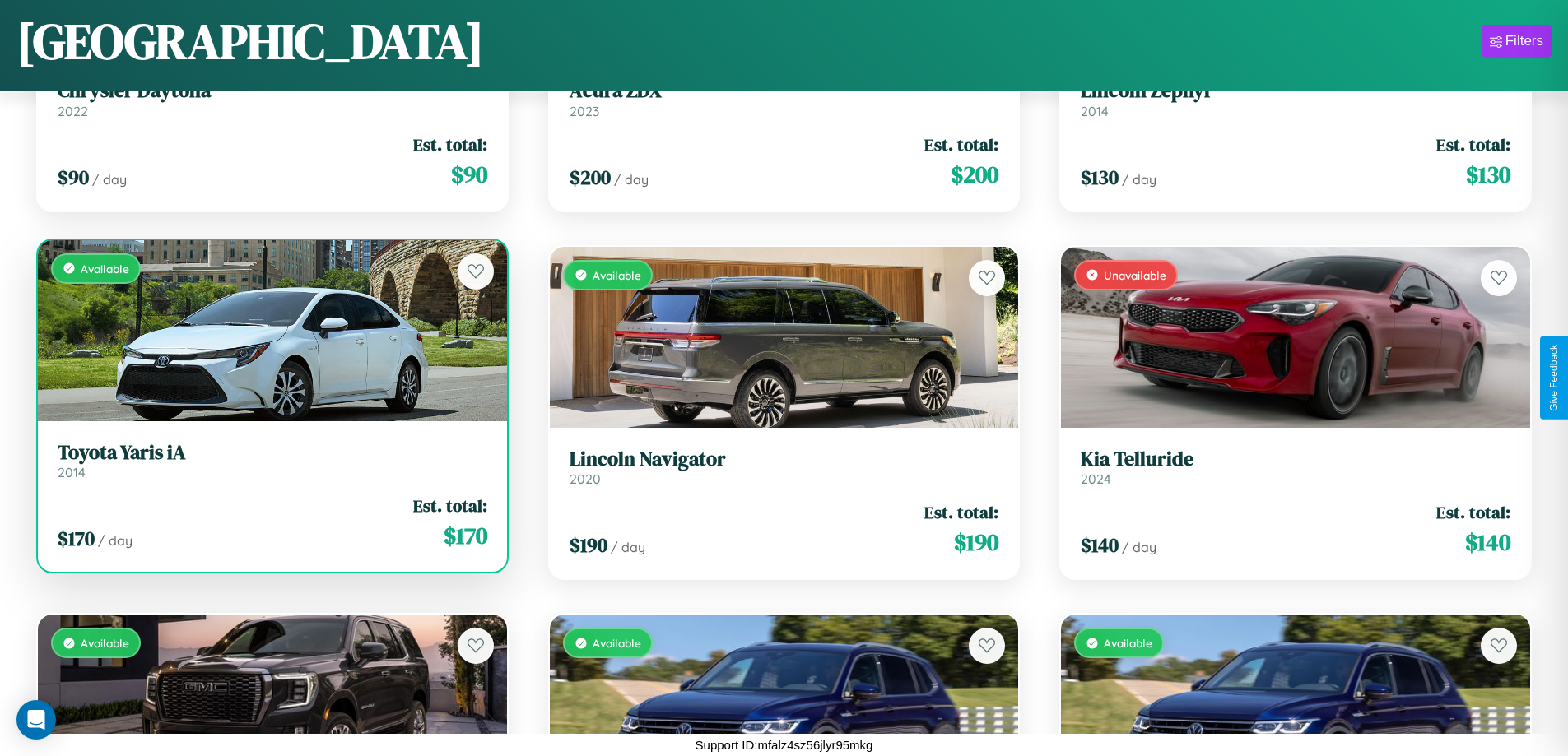
click at [270, 460] on h3 "Toyota Yaris iA" at bounding box center [272, 453] width 430 height 24
